Goal: Information Seeking & Learning: Learn about a topic

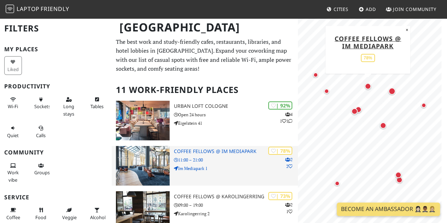
click at [212, 149] on h3 "Coffee Fellows @ Im Mediapark" at bounding box center [236, 151] width 124 height 6
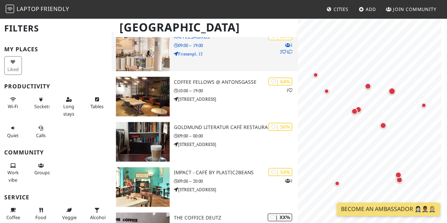
scroll to position [298, 0]
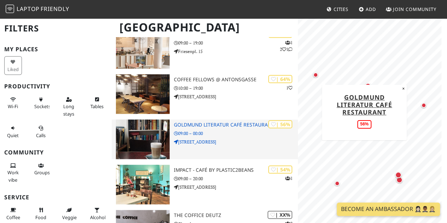
click at [248, 125] on h3 "Goldmund Literatur Café Restaurant" at bounding box center [236, 125] width 124 height 6
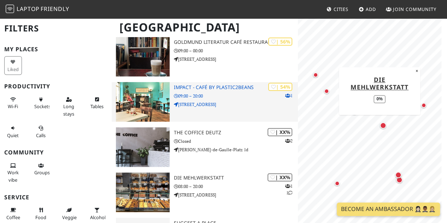
scroll to position [381, 0]
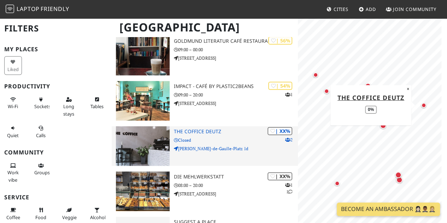
click at [194, 132] on h3 "THE COFFICE DEUTZ" at bounding box center [236, 132] width 124 height 6
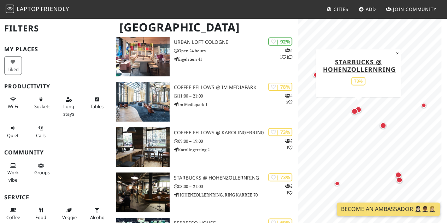
scroll to position [64, 0]
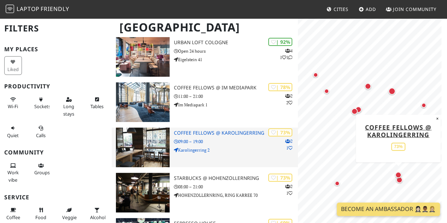
click at [228, 130] on h3 "Coffee Fellows @ Karolingerring" at bounding box center [236, 133] width 124 height 6
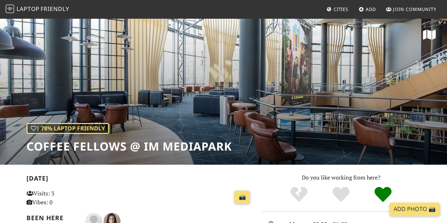
scroll to position [19, 0]
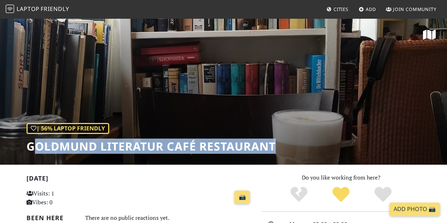
drag, startPoint x: 31, startPoint y: 143, endPoint x: 277, endPoint y: 150, distance: 246.6
click at [277, 150] on div "| 56% Laptop Friendly Goldmund Literatur Café Restaurant" at bounding box center [223, 91] width 447 height 147
copy h1 "oldmund Literatur Café Restaurant"
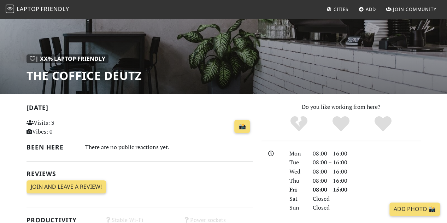
scroll to position [71, 0]
